Goal: Obtain resource: Obtain resource

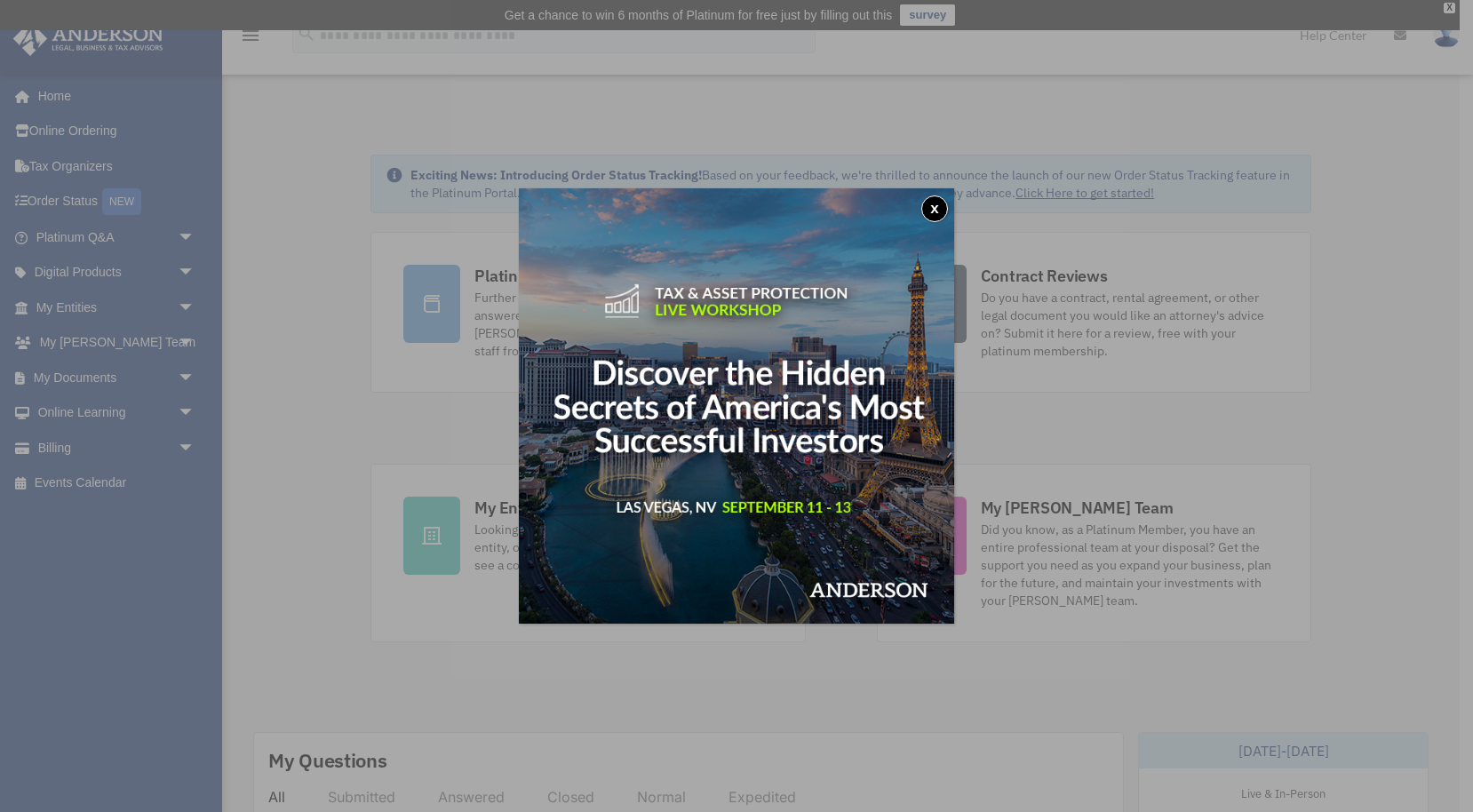
click at [934, 210] on button "x" at bounding box center [935, 209] width 27 height 27
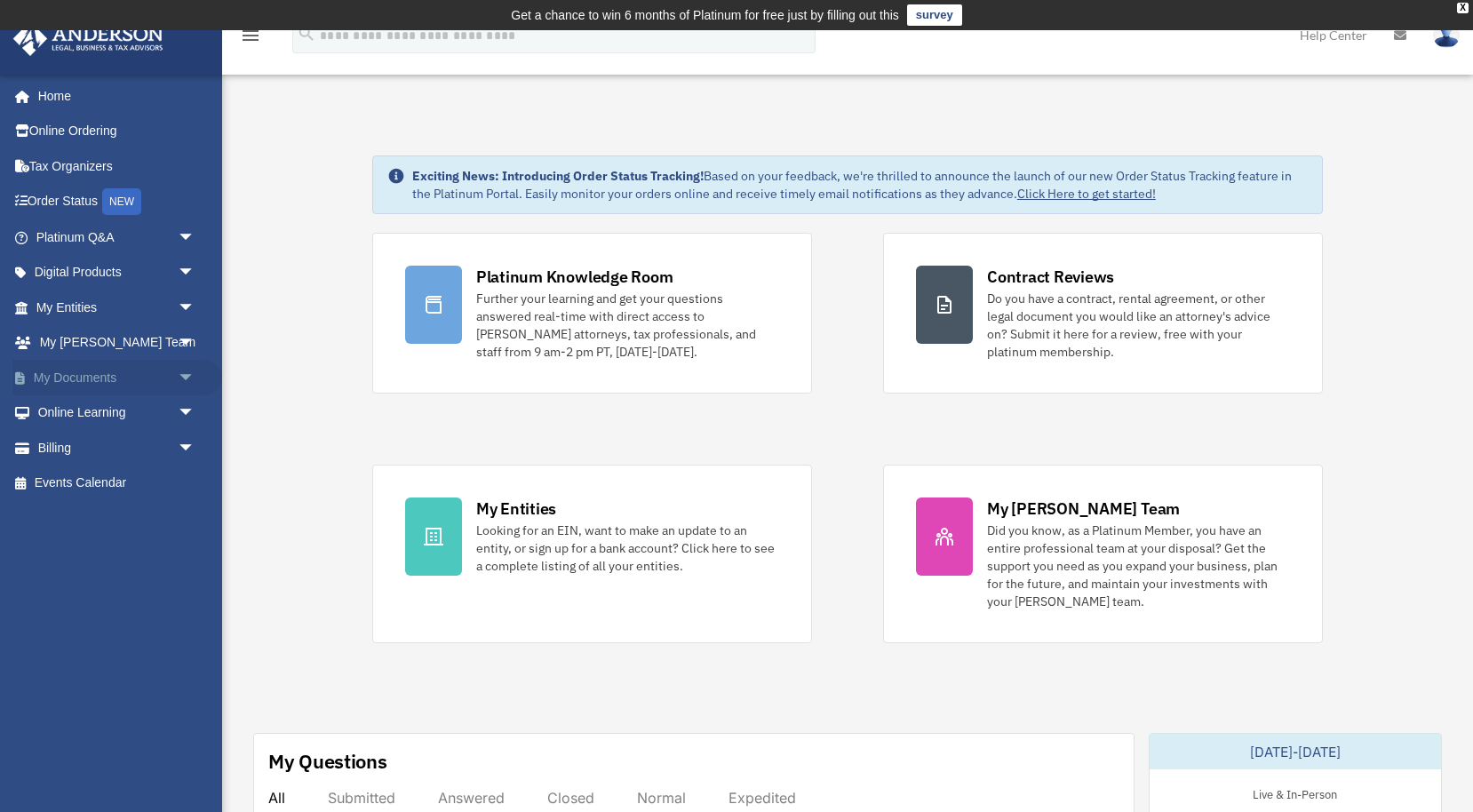
click at [84, 379] on link "My Documents arrow_drop_down" at bounding box center [117, 377] width 210 height 36
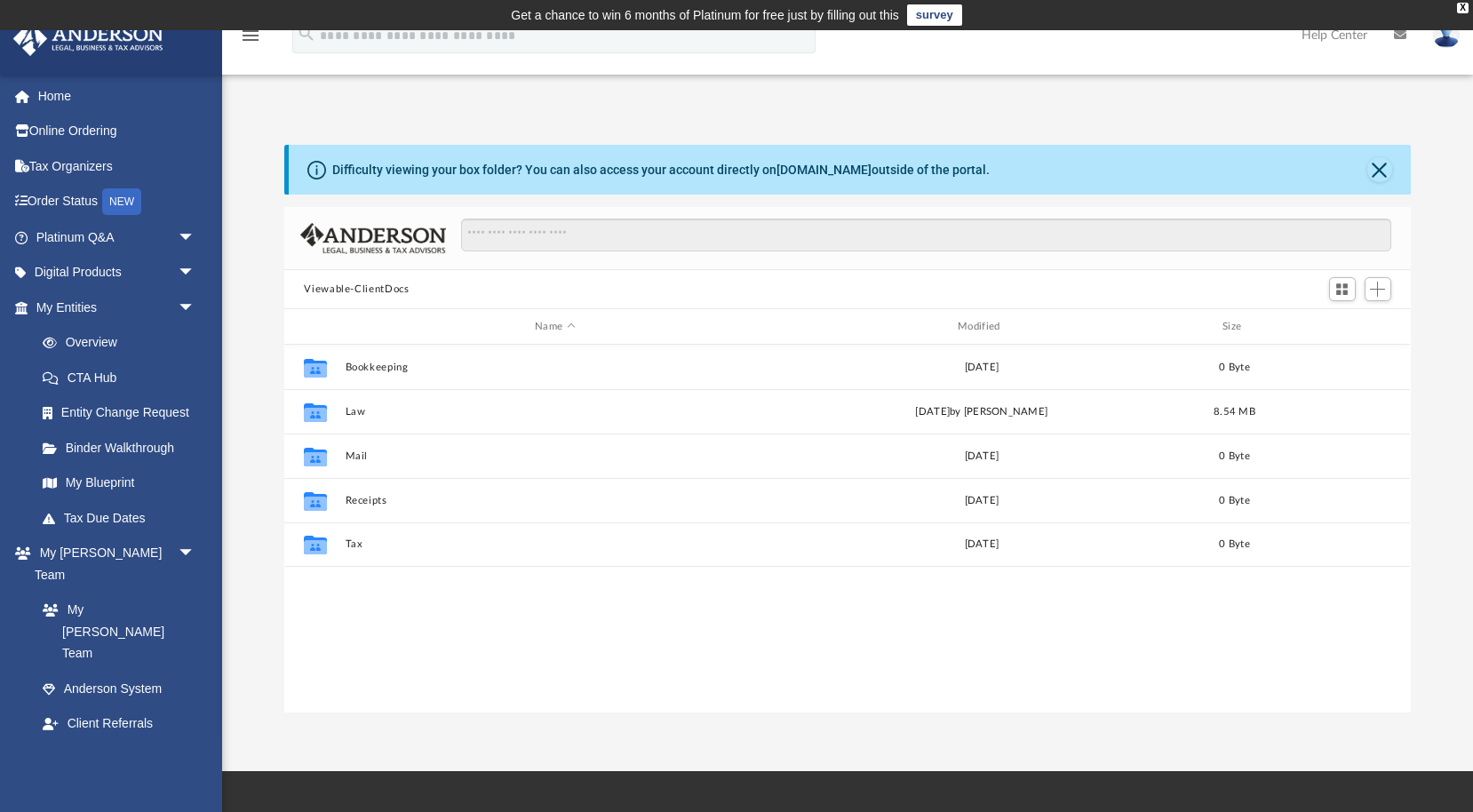
scroll to position [405, 1126]
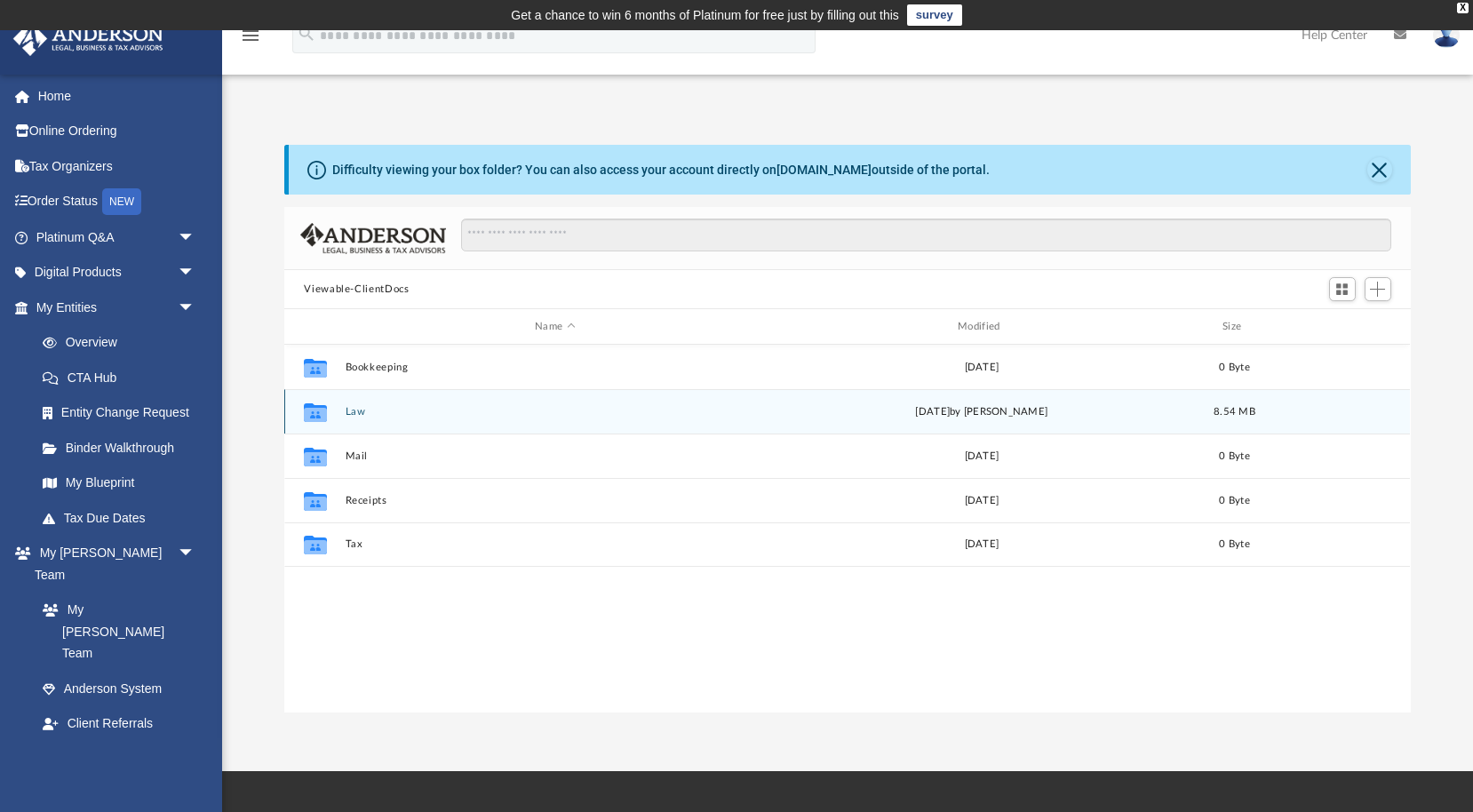
click at [352, 414] on button "Law" at bounding box center [555, 412] width 419 height 12
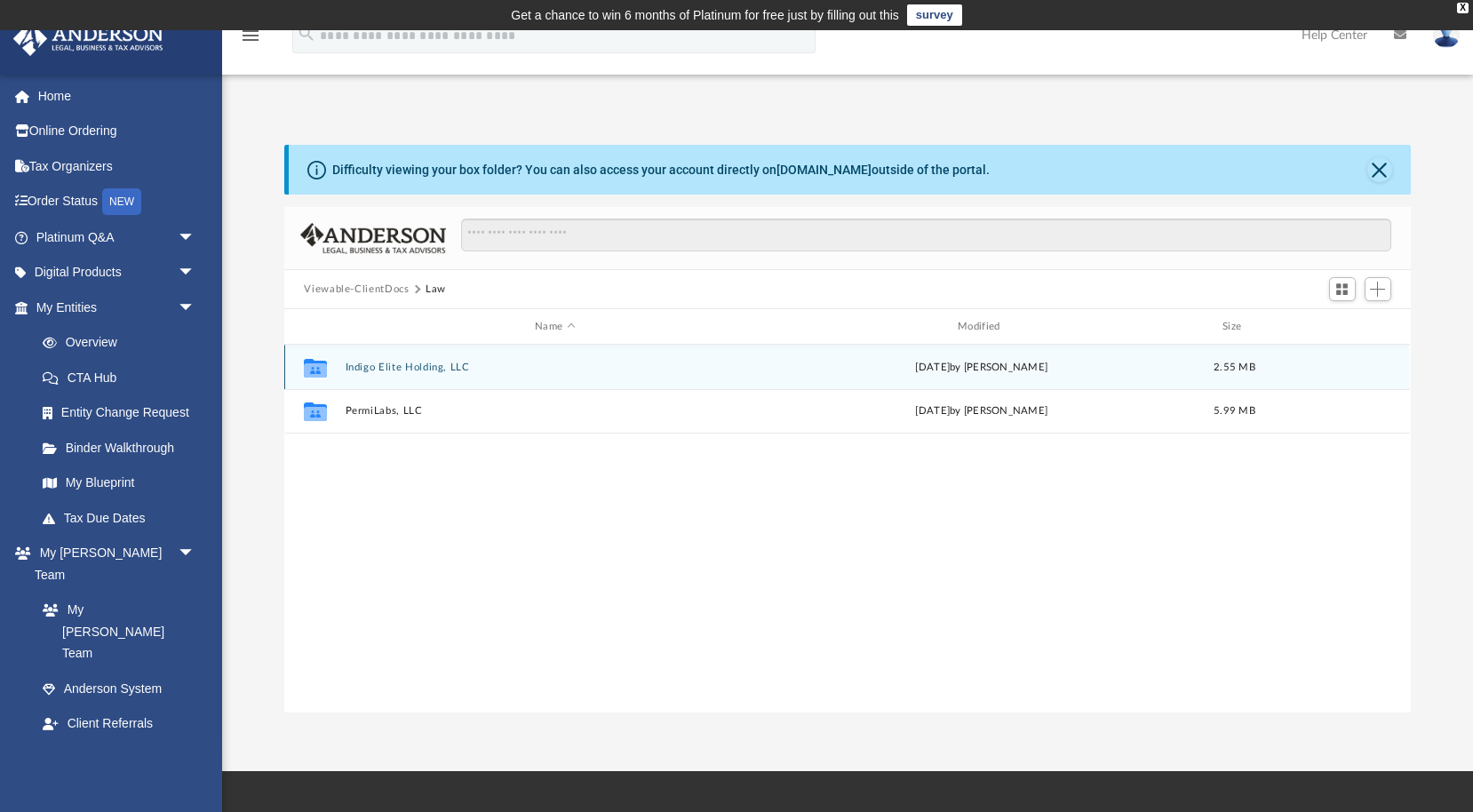
click at [401, 366] on button "Indigo Elite Holding, LLC" at bounding box center [555, 368] width 419 height 12
click at [393, 371] on button "Initial Docs" at bounding box center [555, 367] width 419 height 12
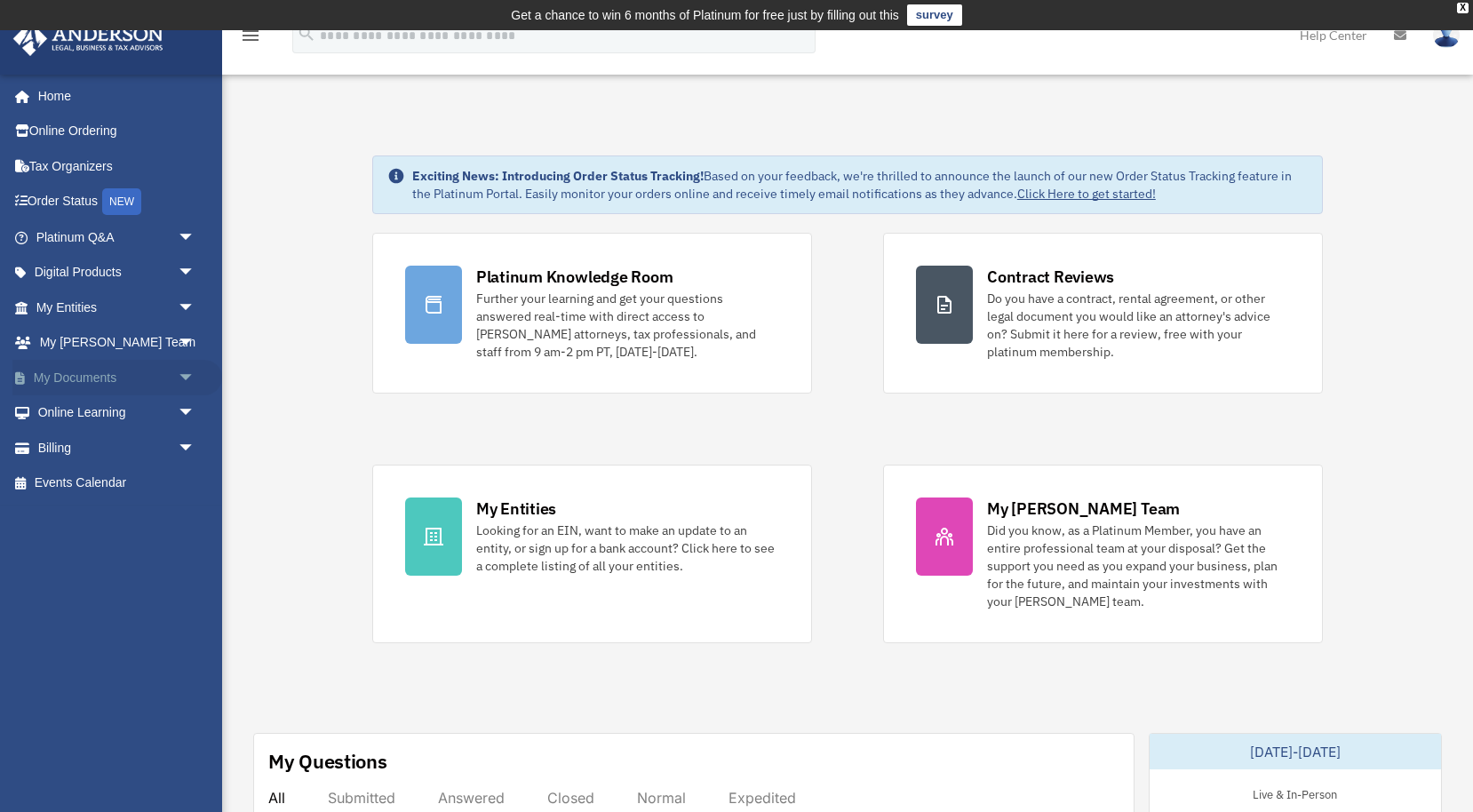
click at [103, 367] on link "My Documents arrow_drop_down" at bounding box center [117, 377] width 210 height 36
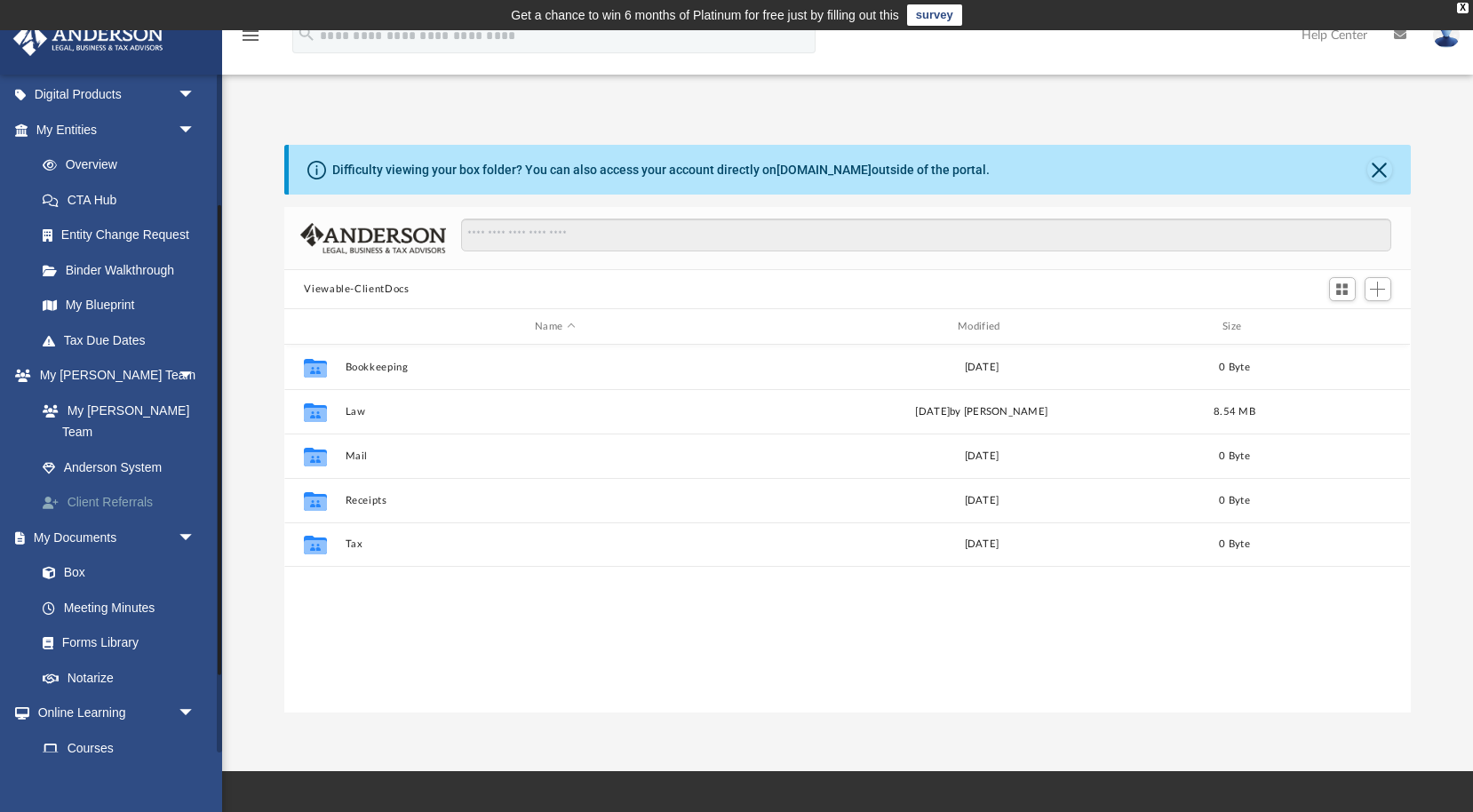
scroll to position [190, 0]
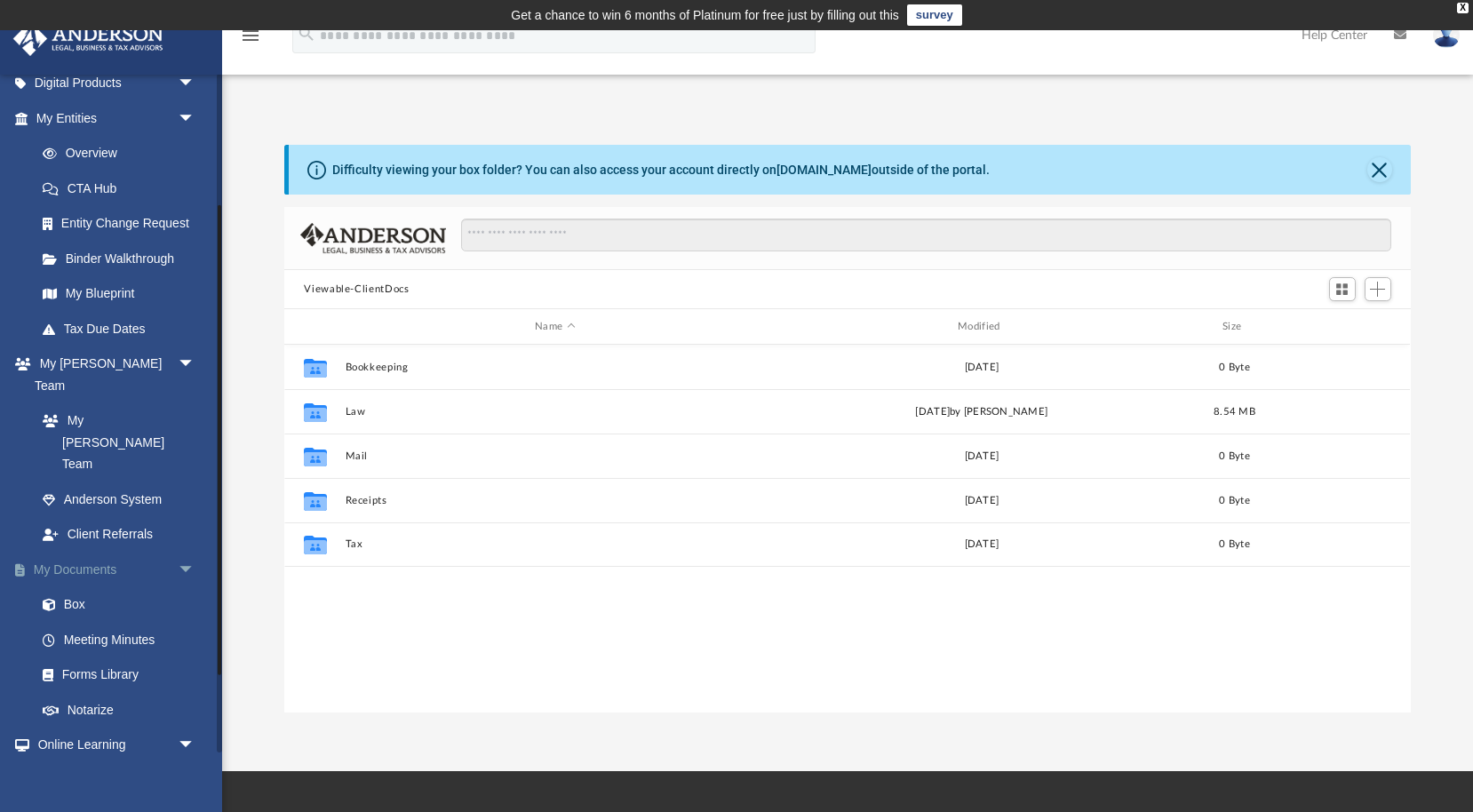
click at [90, 552] on link "My Documents arrow_drop_down" at bounding box center [117, 569] width 210 height 36
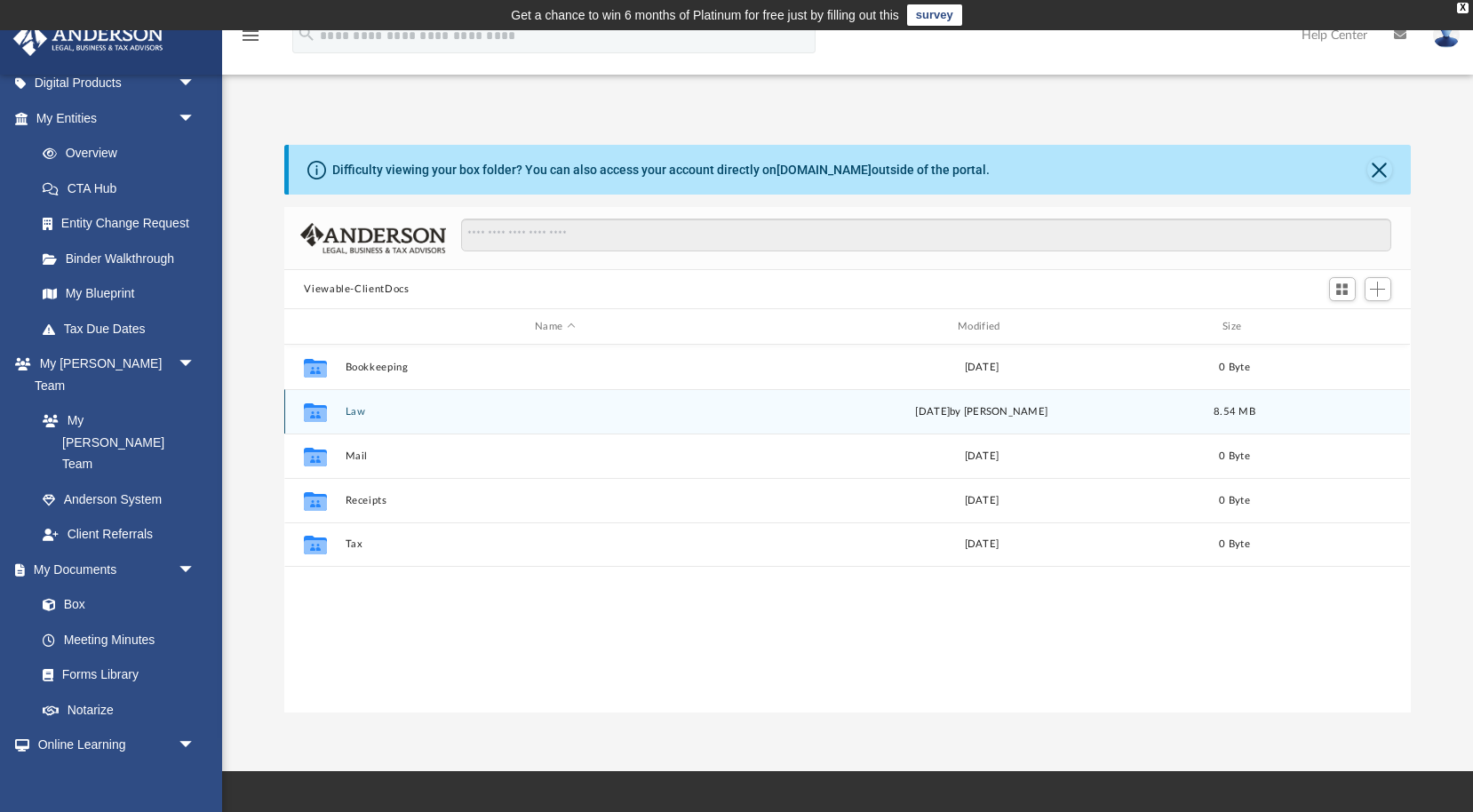
click at [354, 411] on button "Law" at bounding box center [555, 412] width 419 height 12
click at [377, 413] on button "PermiLabs, LLC" at bounding box center [555, 411] width 419 height 12
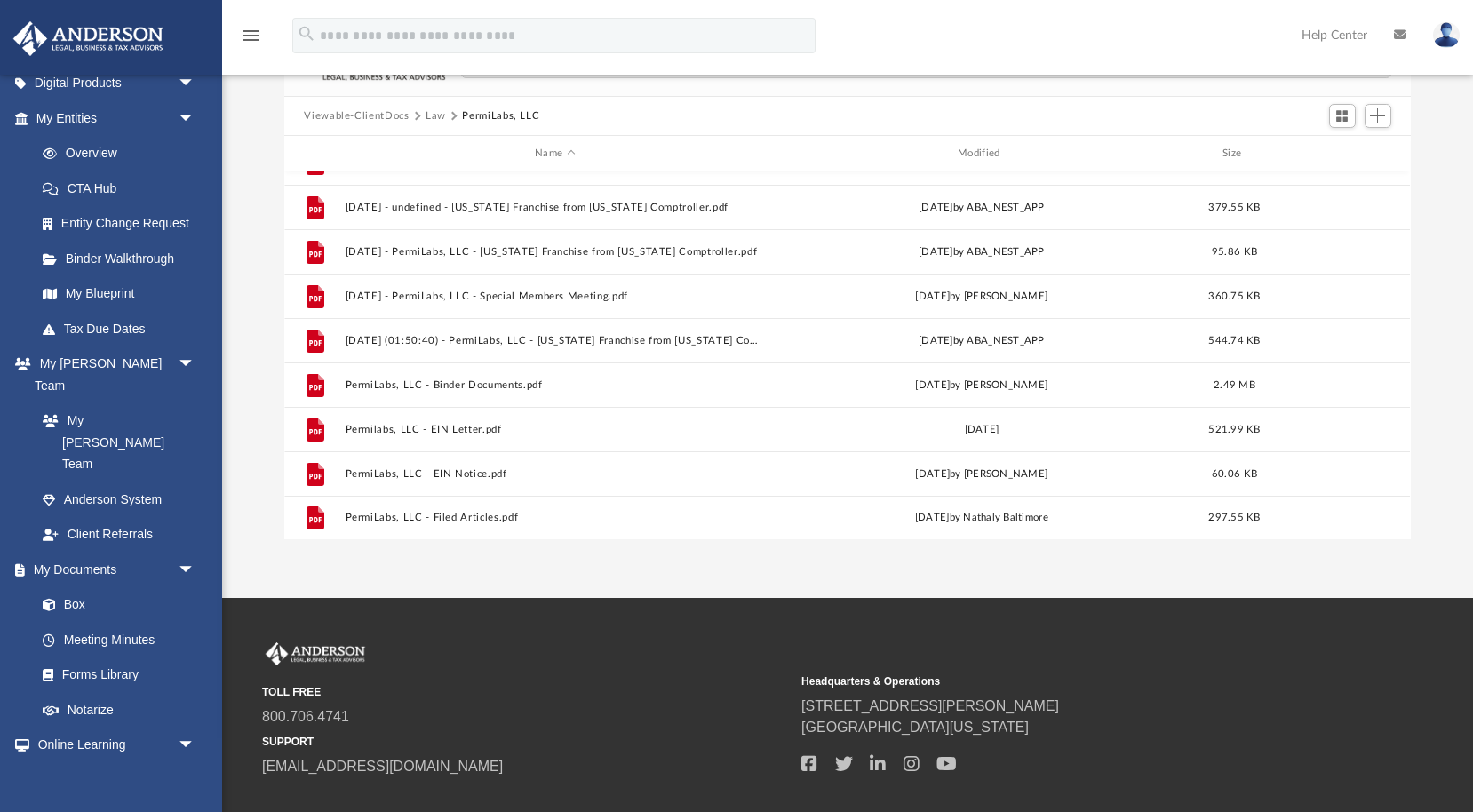
scroll to position [206, 0]
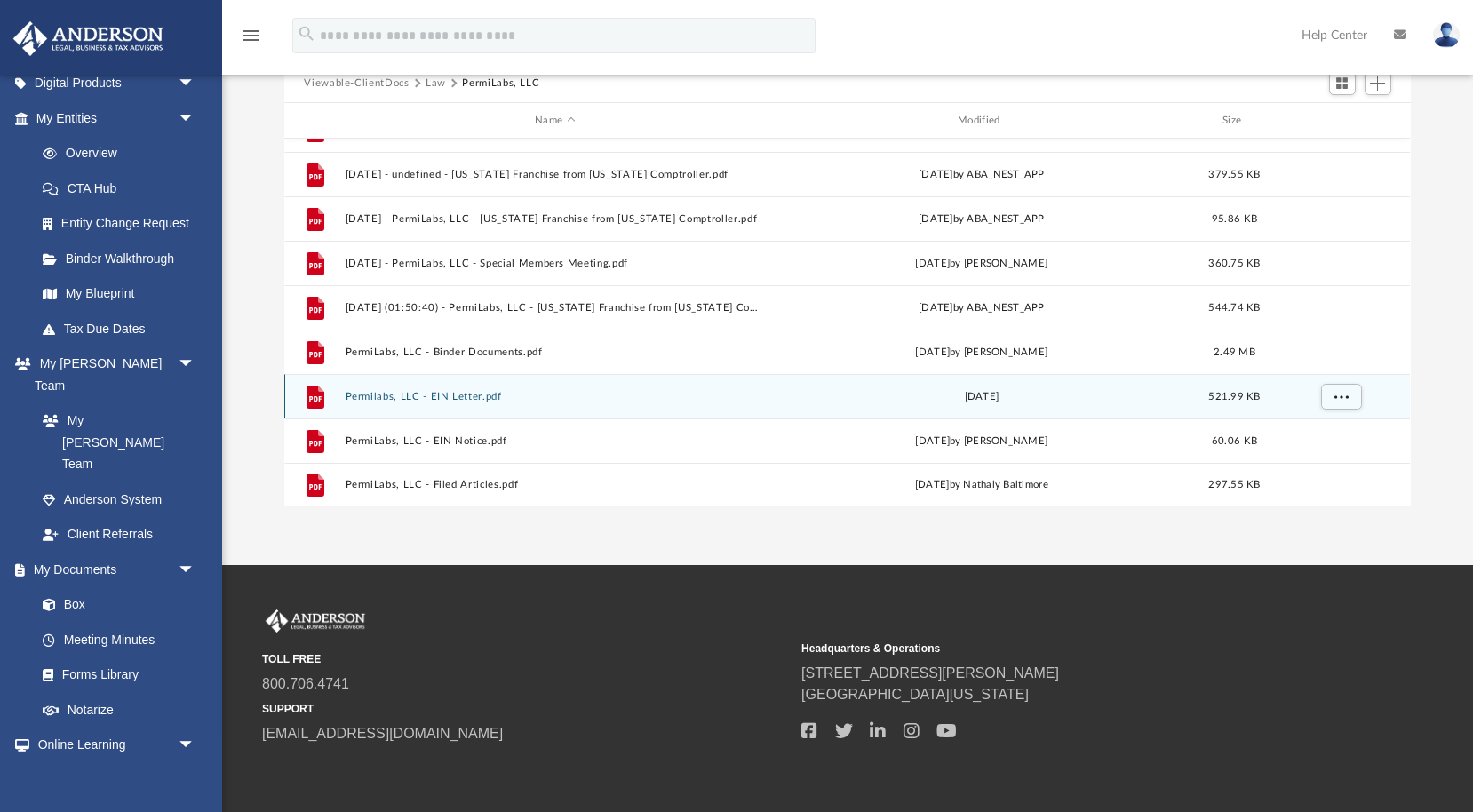
click at [437, 394] on button "Permilabs, LLC - EIN Letter.pdf" at bounding box center [555, 397] width 419 height 12
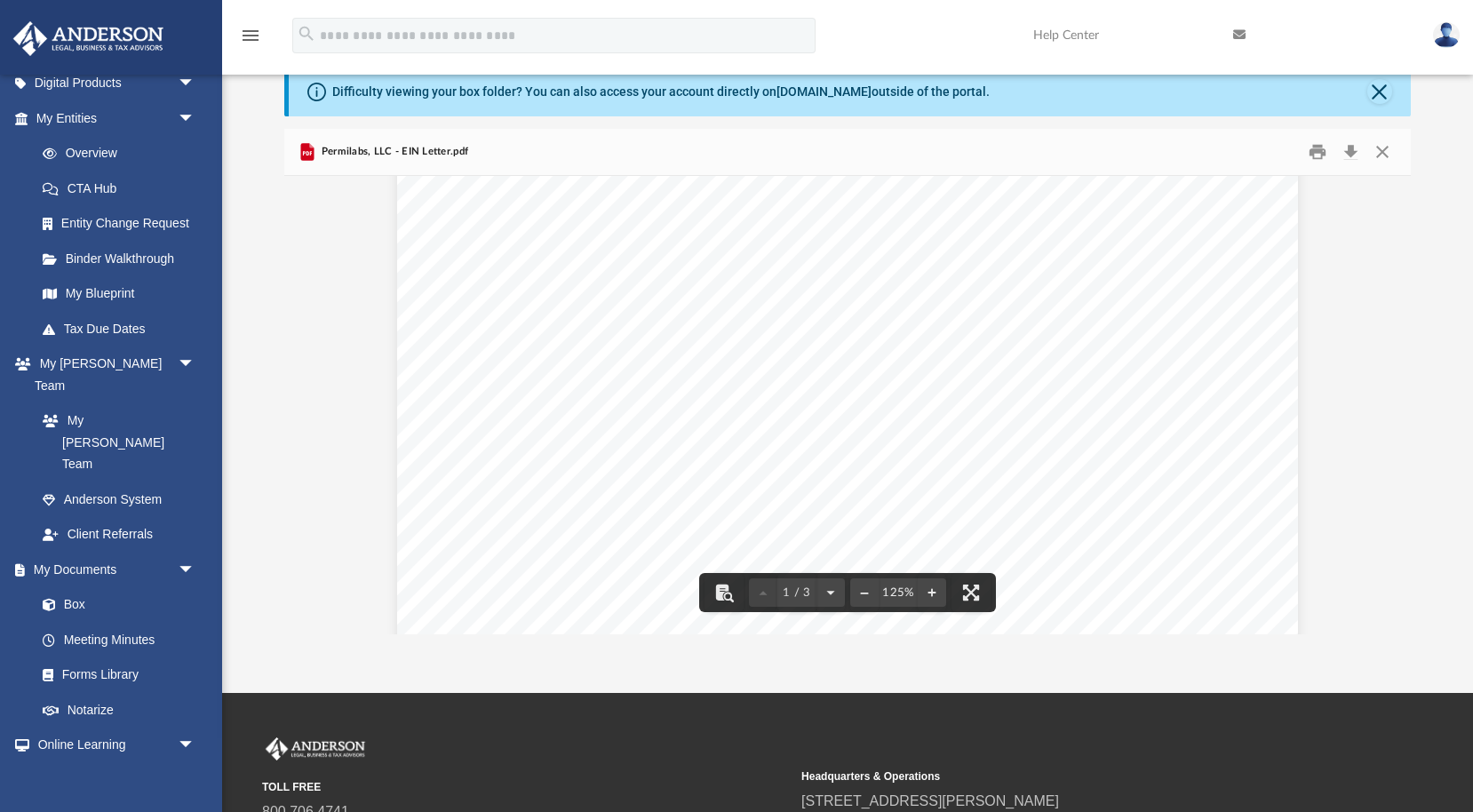
scroll to position [364, 0]
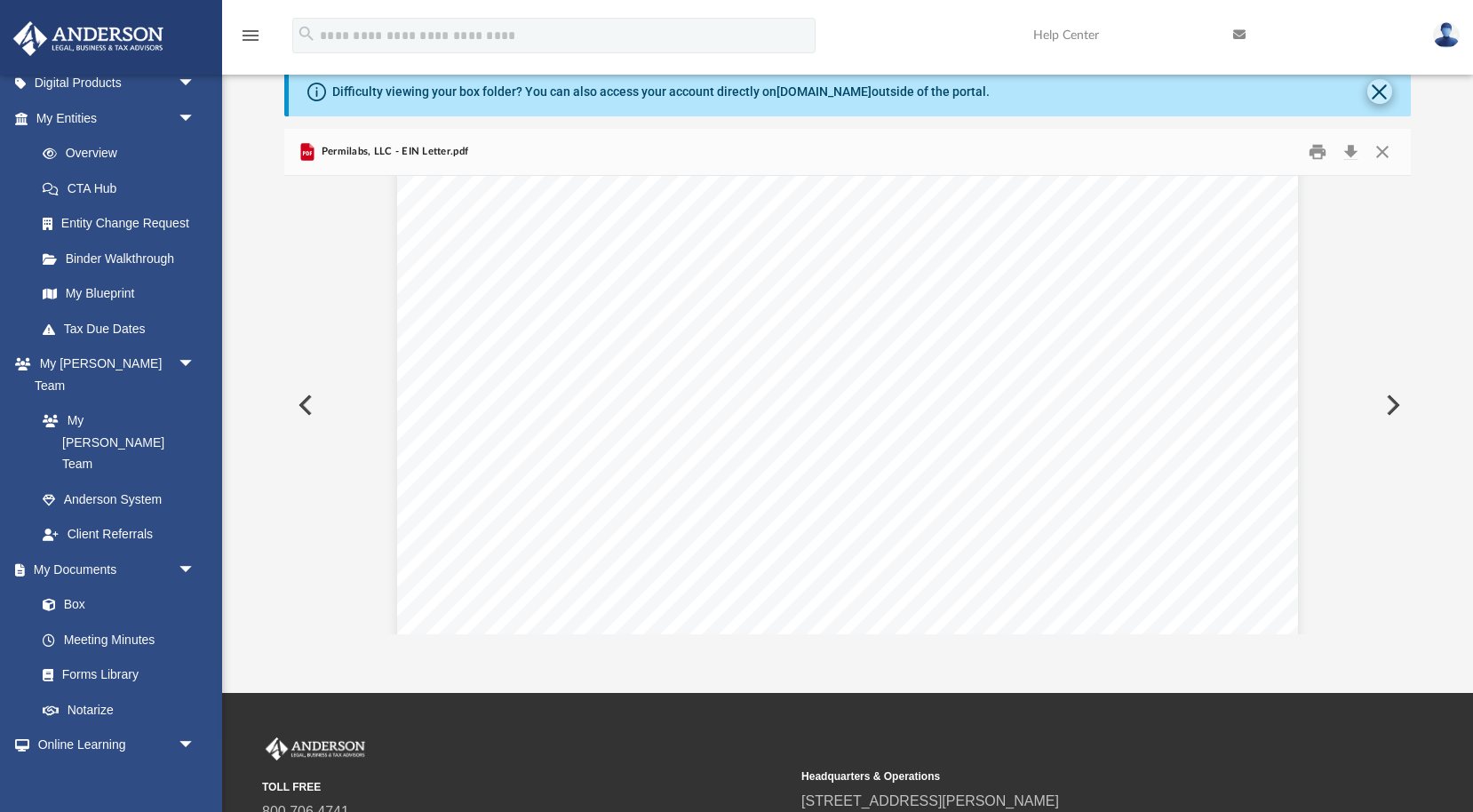
click at [1387, 97] on button "Close" at bounding box center [1380, 92] width 25 height 25
